Goal: Information Seeking & Learning: Learn about a topic

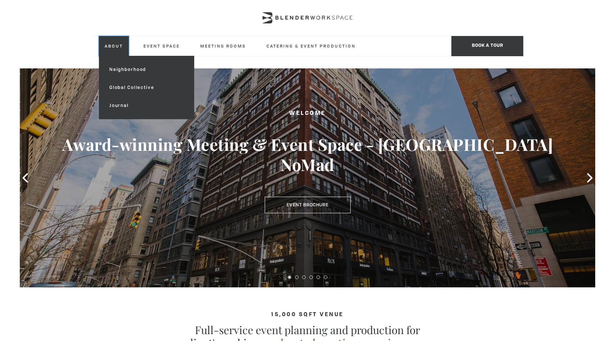
click at [111, 44] on link "About" at bounding box center [114, 46] width 30 height 20
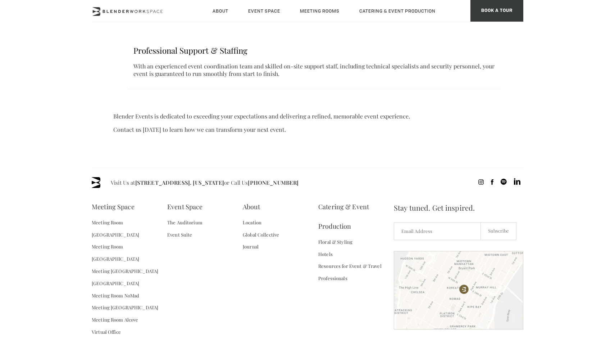
scroll to position [547, 0]
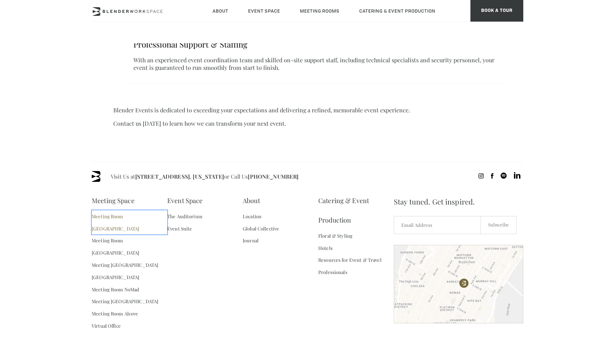
click at [131, 210] on link "Meeting Room [GEOGRAPHIC_DATA]" at bounding box center [130, 222] width 76 height 24
click at [183, 210] on link "The Auditorium" at bounding box center [184, 216] width 35 height 12
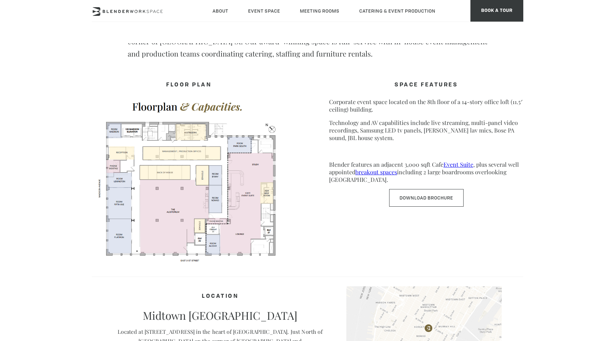
scroll to position [323, 0]
click at [405, 203] on link "Download Brochure" at bounding box center [426, 198] width 75 height 18
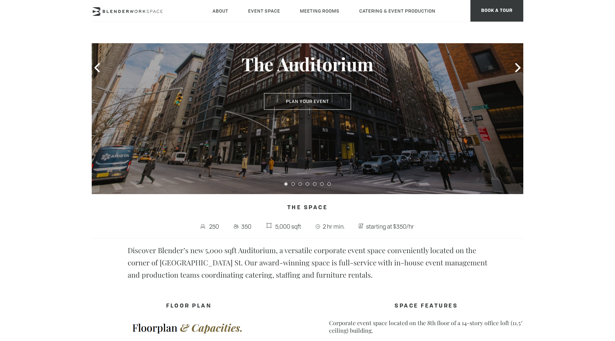
scroll to position [72, 0]
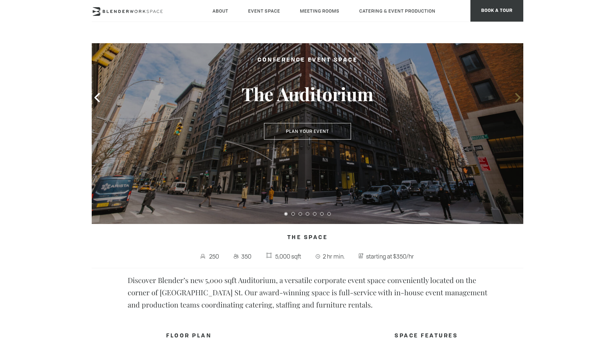
click at [518, 98] on icon at bounding box center [518, 97] width 9 height 9
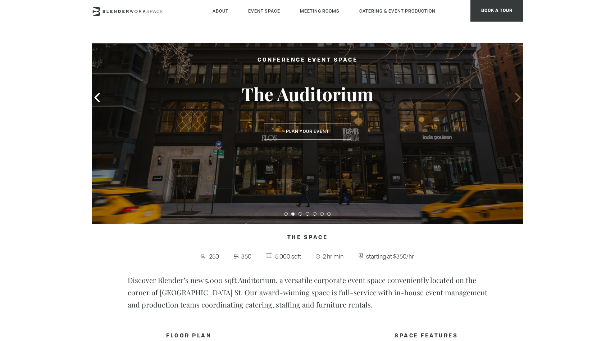
click at [518, 98] on icon at bounding box center [518, 97] width 9 height 9
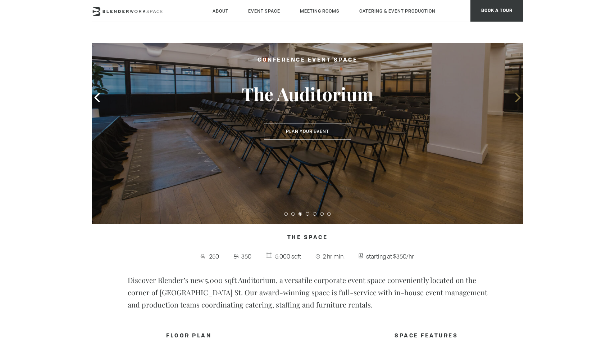
click at [518, 98] on icon at bounding box center [518, 97] width 9 height 9
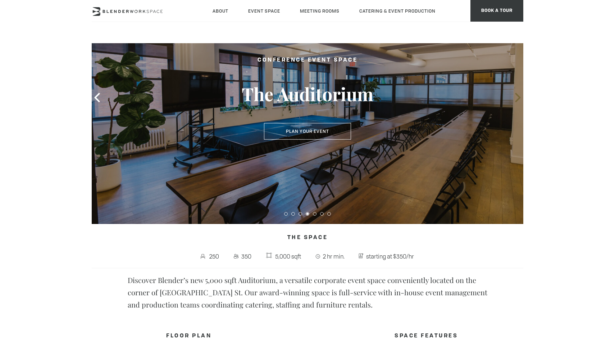
click at [518, 98] on icon at bounding box center [518, 97] width 9 height 9
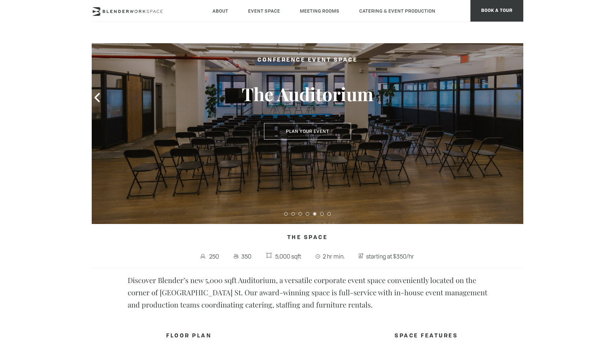
click at [518, 98] on icon at bounding box center [518, 97] width 9 height 9
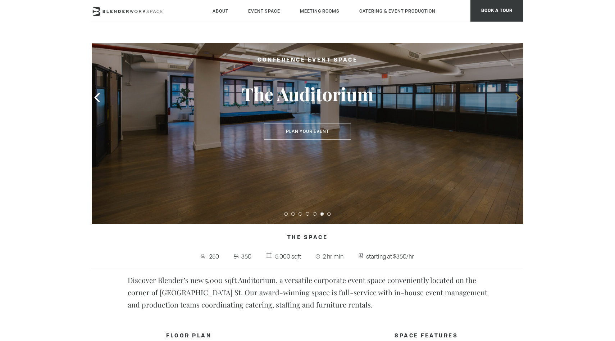
click at [518, 98] on icon at bounding box center [518, 97] width 9 height 9
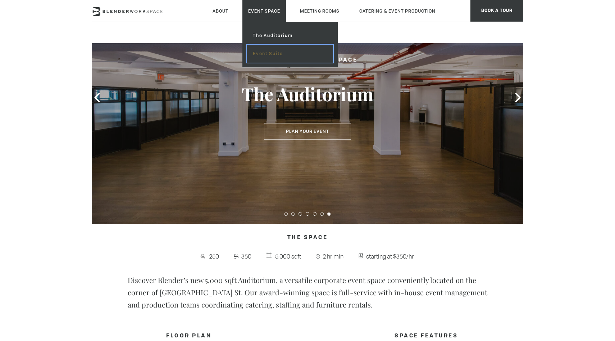
click at [265, 56] on link "Event Suite" at bounding box center [290, 54] width 86 height 18
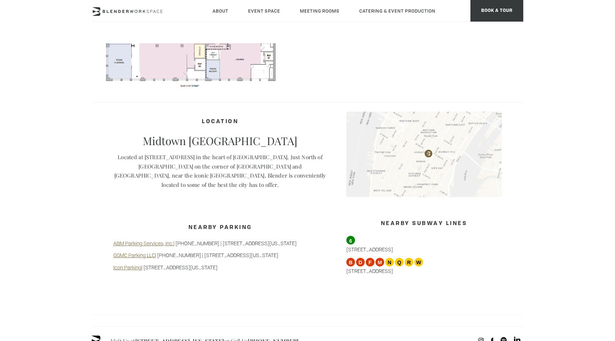
scroll to position [491, 0]
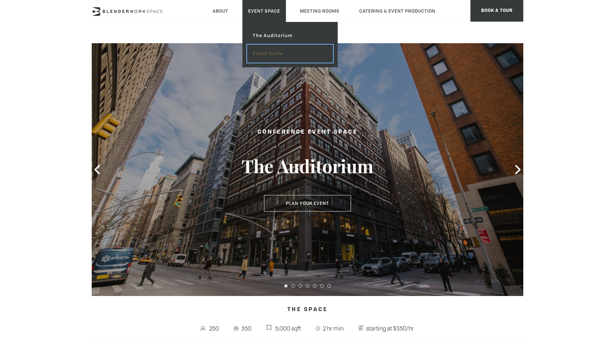
click at [260, 55] on link "Event Suite" at bounding box center [290, 54] width 86 height 18
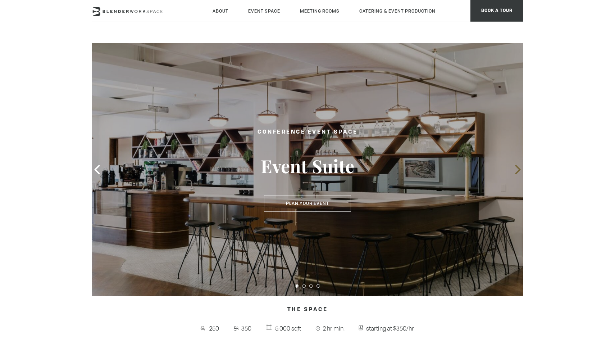
click at [516, 167] on icon at bounding box center [518, 169] width 9 height 9
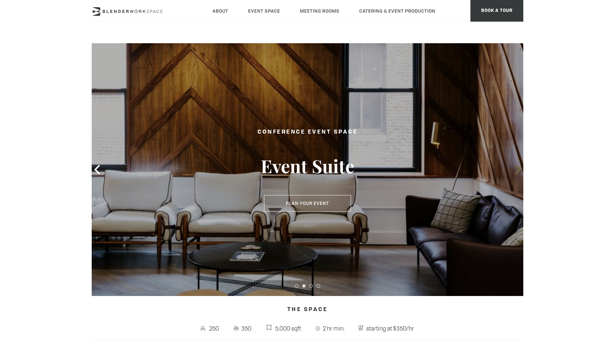
click at [516, 167] on icon at bounding box center [518, 169] width 9 height 9
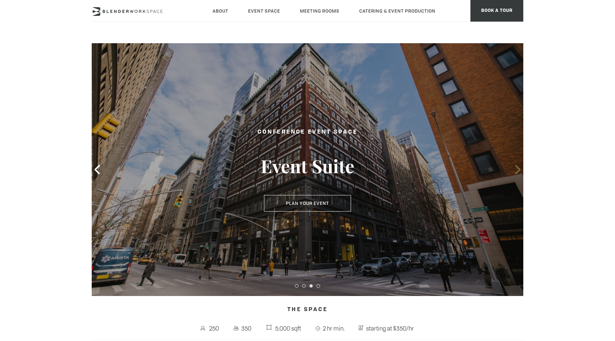
click at [516, 167] on icon at bounding box center [518, 169] width 9 height 9
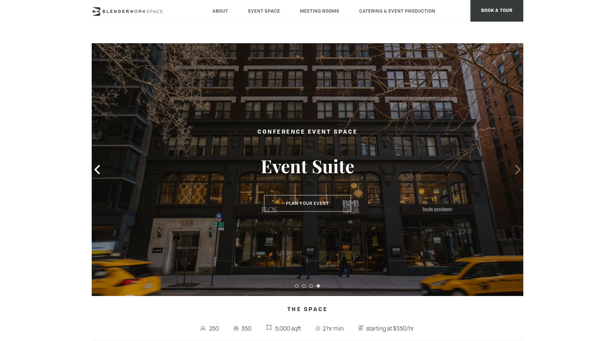
click at [516, 167] on icon at bounding box center [518, 169] width 9 height 9
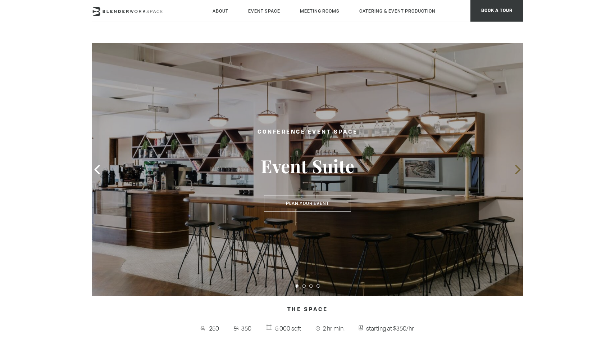
click at [516, 167] on icon at bounding box center [518, 169] width 9 height 9
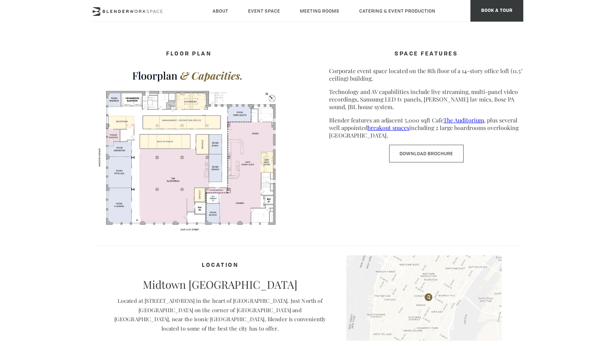
scroll to position [358, 0]
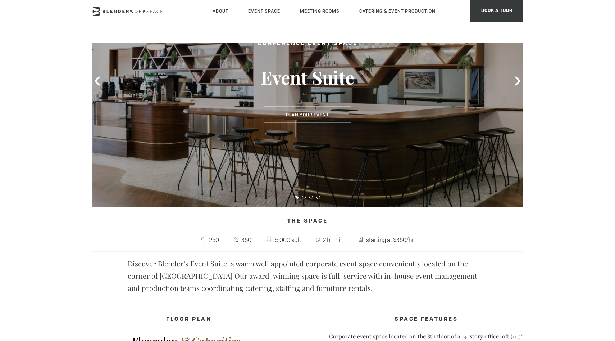
scroll to position [55, 0]
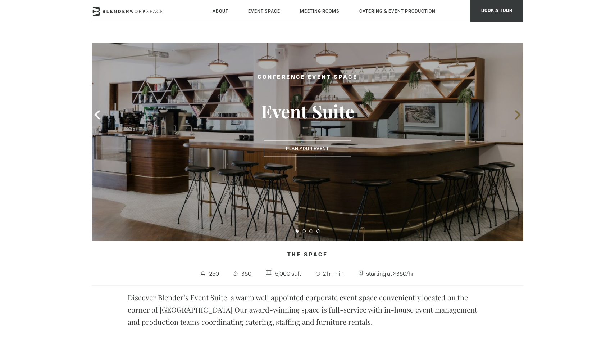
click at [517, 114] on icon at bounding box center [518, 114] width 9 height 9
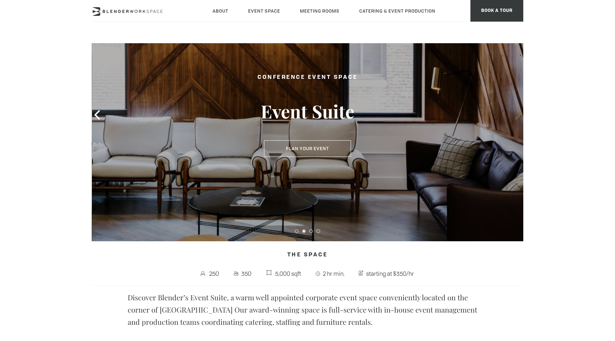
click at [516, 114] on icon at bounding box center [518, 114] width 9 height 9
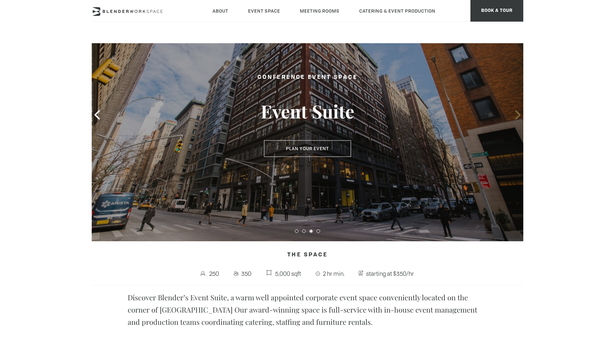
click at [516, 114] on icon at bounding box center [518, 114] width 9 height 9
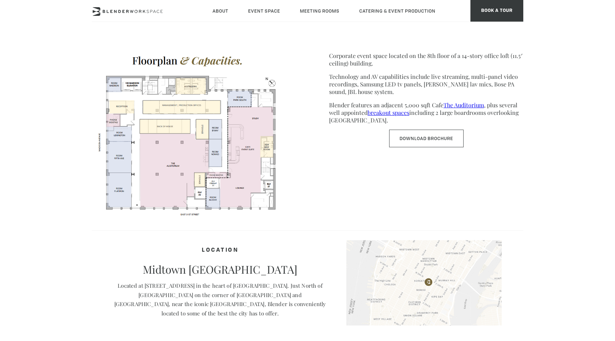
scroll to position [366, 0]
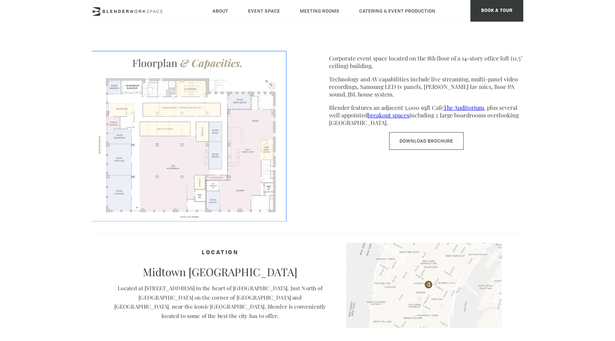
click at [235, 161] on img at bounding box center [189, 135] width 194 height 168
